Goal: Task Accomplishment & Management: Manage account settings

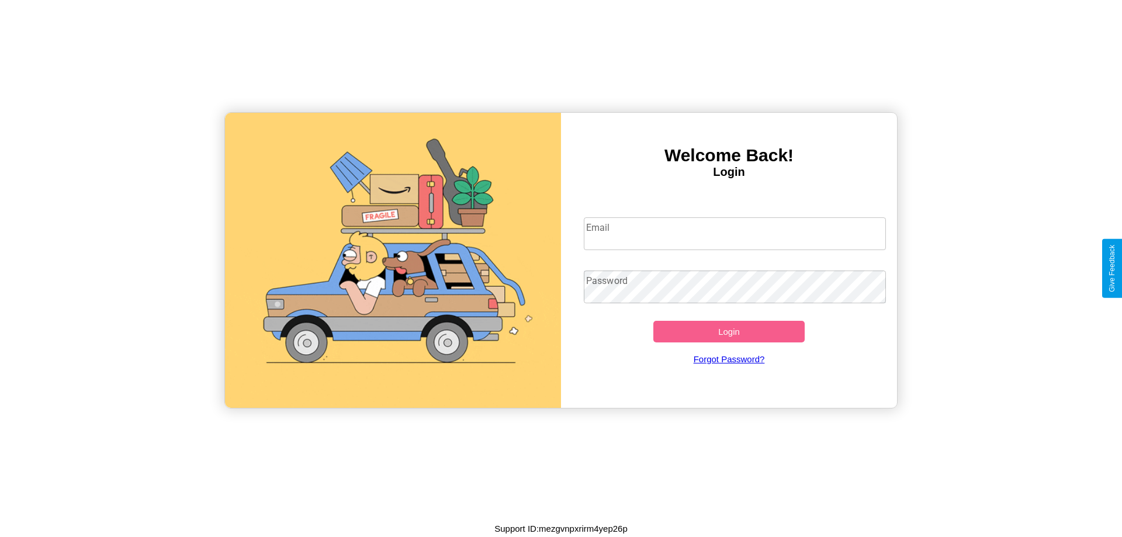
click at [735, 233] on input "Email" at bounding box center [735, 233] width 303 height 33
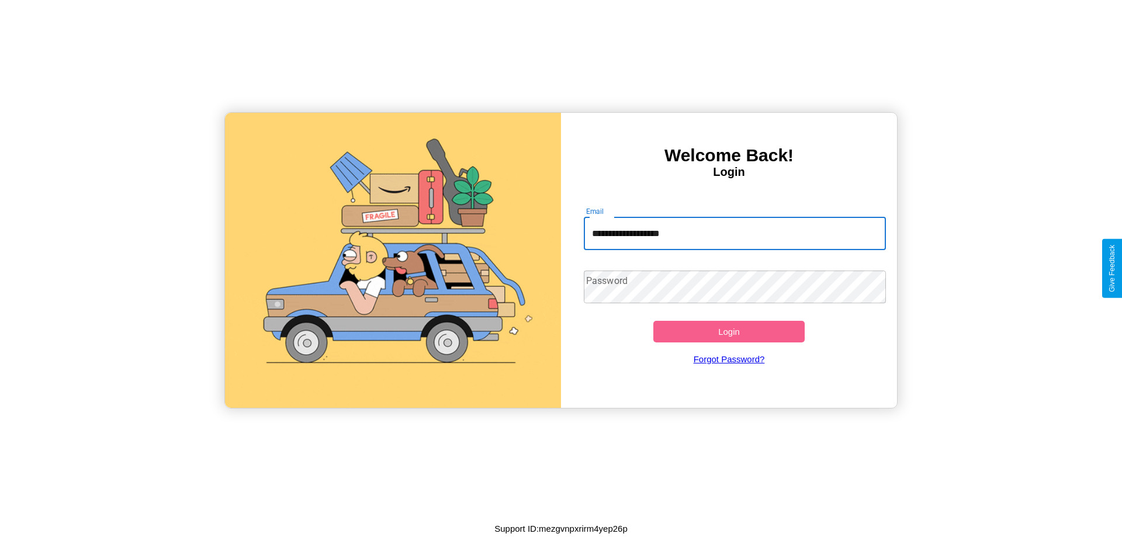
type input "**********"
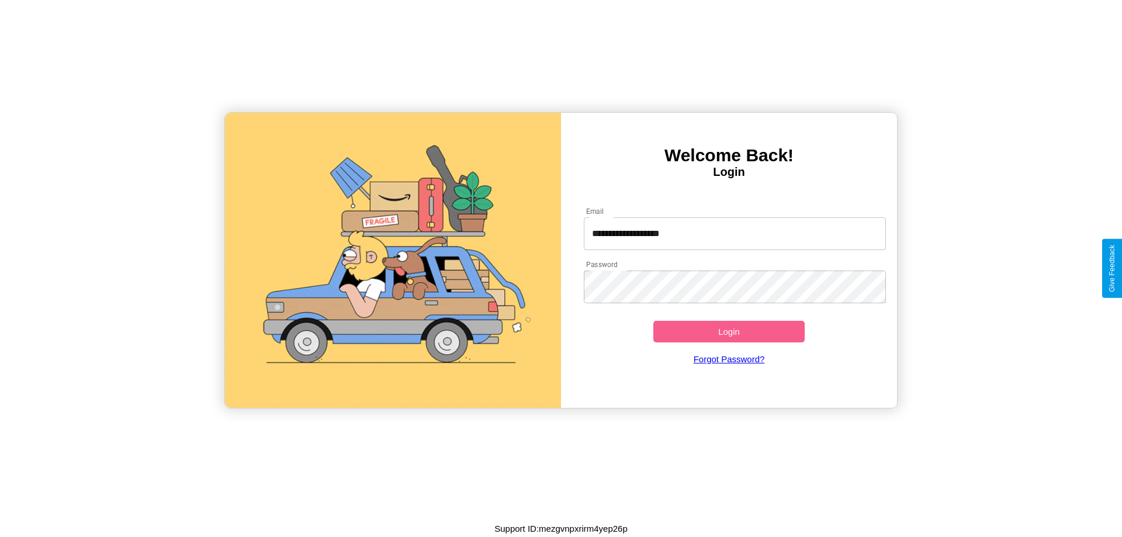
click at [729, 331] on button "Login" at bounding box center [729, 332] width 151 height 22
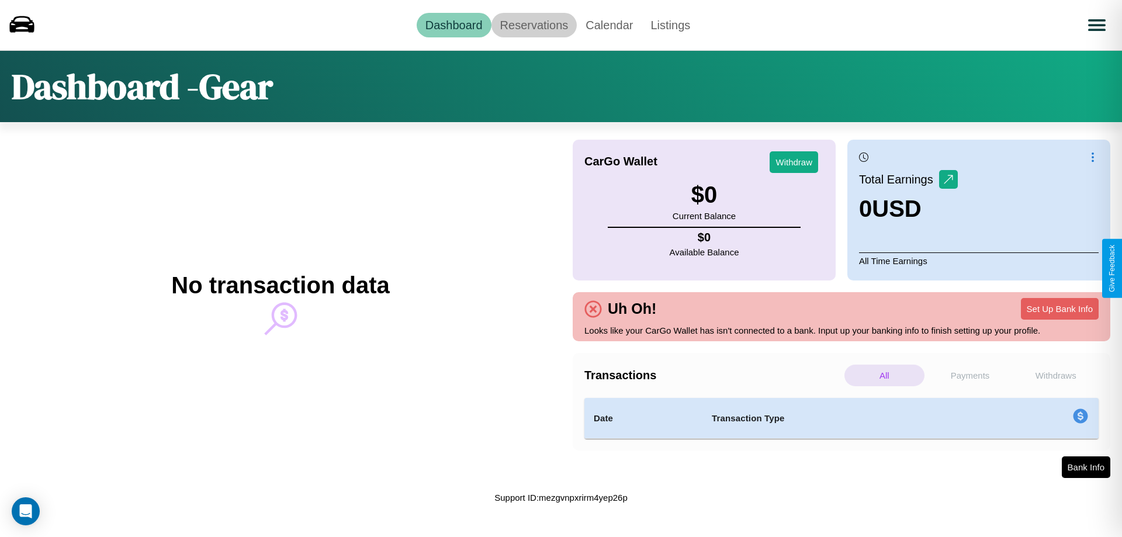
click at [534, 25] on link "Reservations" at bounding box center [535, 25] width 86 height 25
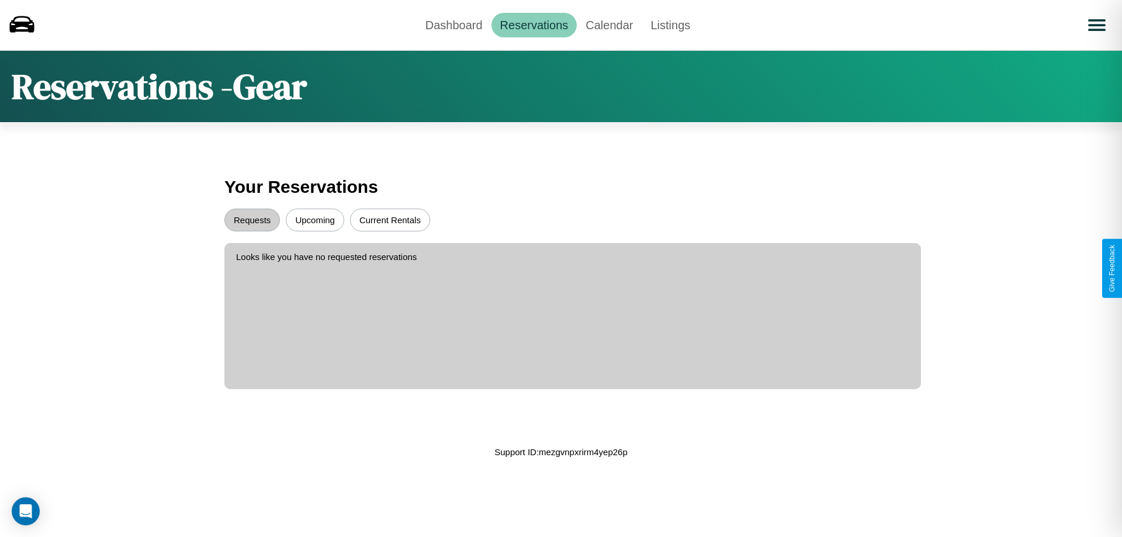
click at [315, 220] on button "Upcoming" at bounding box center [315, 220] width 58 height 23
click at [252, 220] on button "Requests" at bounding box center [252, 220] width 56 height 23
click at [609, 25] on link "Calendar" at bounding box center [609, 25] width 65 height 25
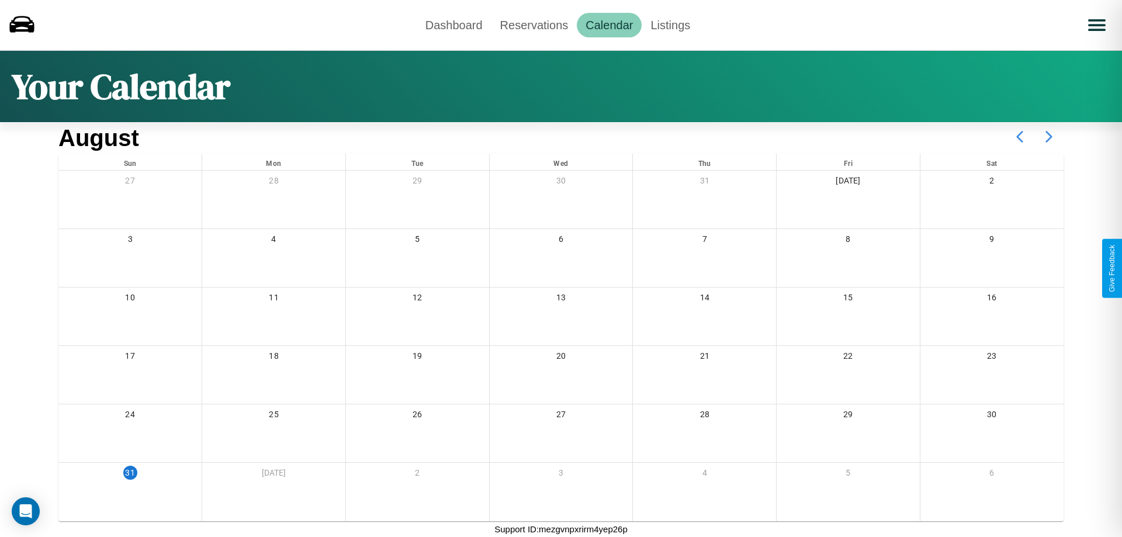
click at [1049, 137] on icon at bounding box center [1049, 136] width 29 height 29
click at [454, 25] on link "Dashboard" at bounding box center [454, 25] width 75 height 25
